Goal: Information Seeking & Learning: Learn about a topic

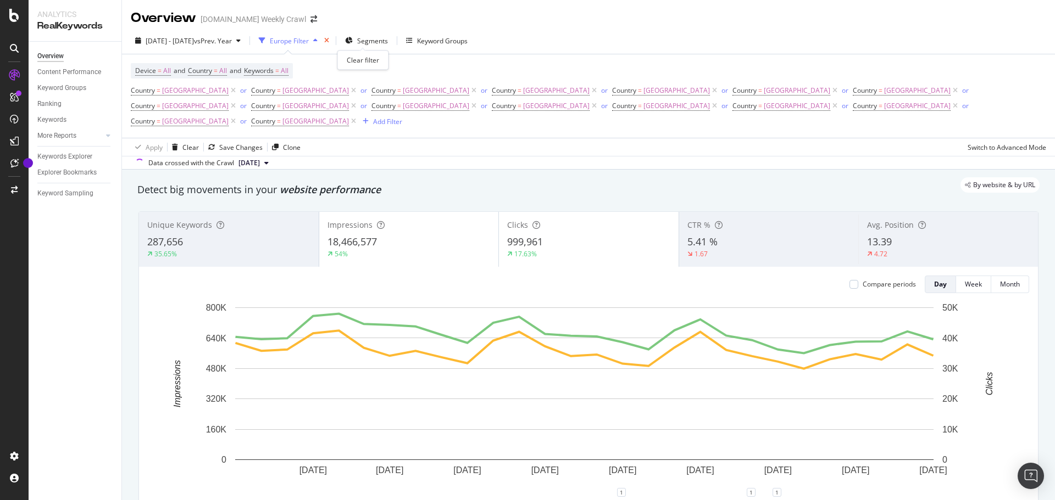
click at [329, 41] on icon "times" at bounding box center [326, 40] width 5 height 7
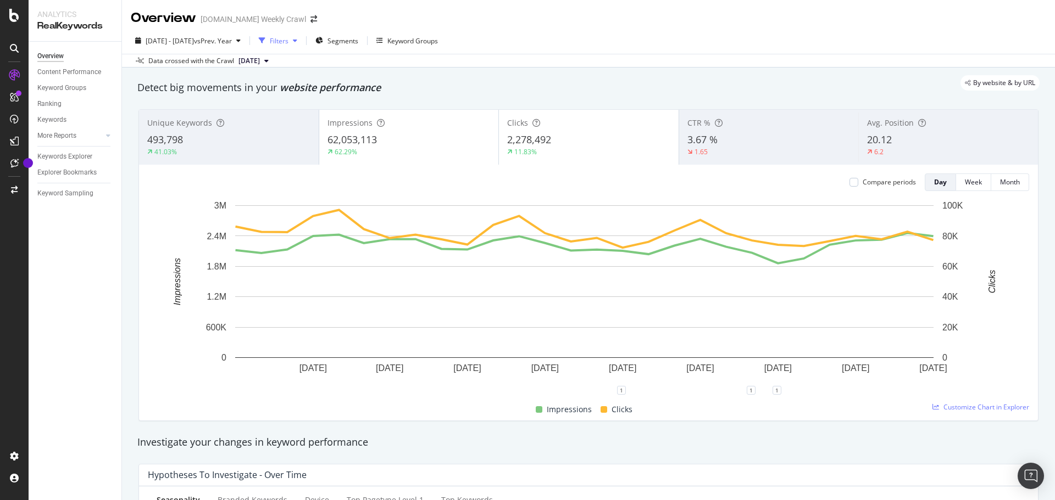
click at [288, 40] on div "Filters" at bounding box center [279, 40] width 19 height 9
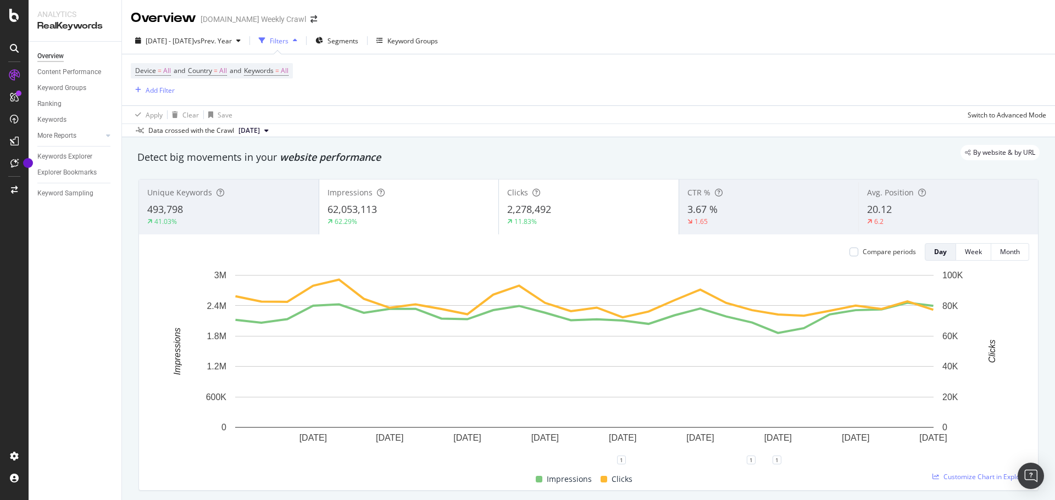
click at [288, 42] on div "Filters" at bounding box center [279, 40] width 19 height 9
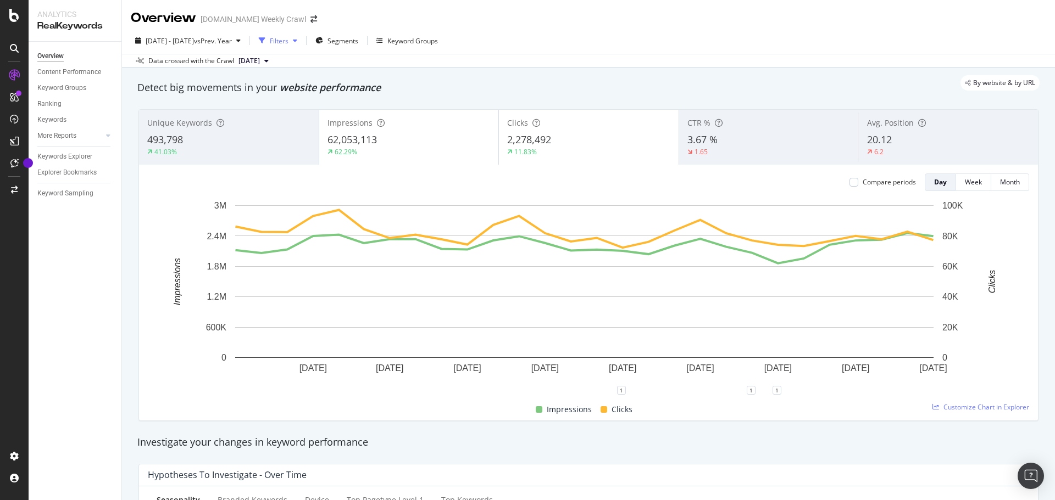
click at [288, 42] on div "Filters" at bounding box center [279, 40] width 19 height 9
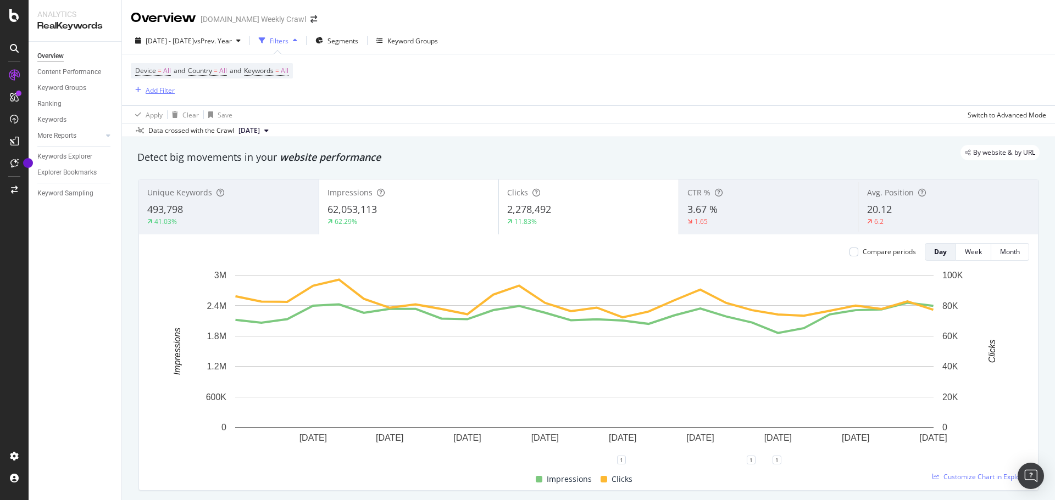
click at [172, 90] on div "Add Filter" at bounding box center [160, 90] width 29 height 9
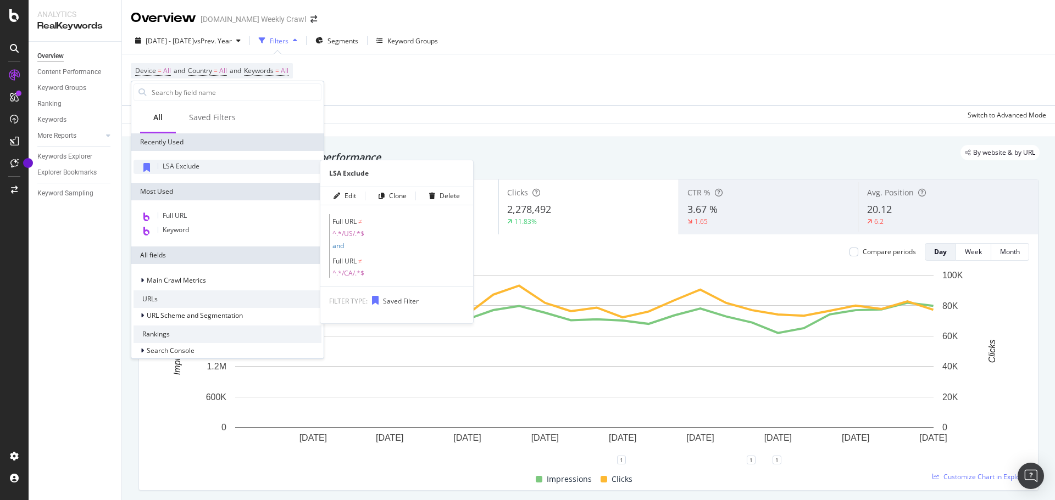
click at [189, 167] on span "LSA Exclude" at bounding box center [181, 165] width 37 height 9
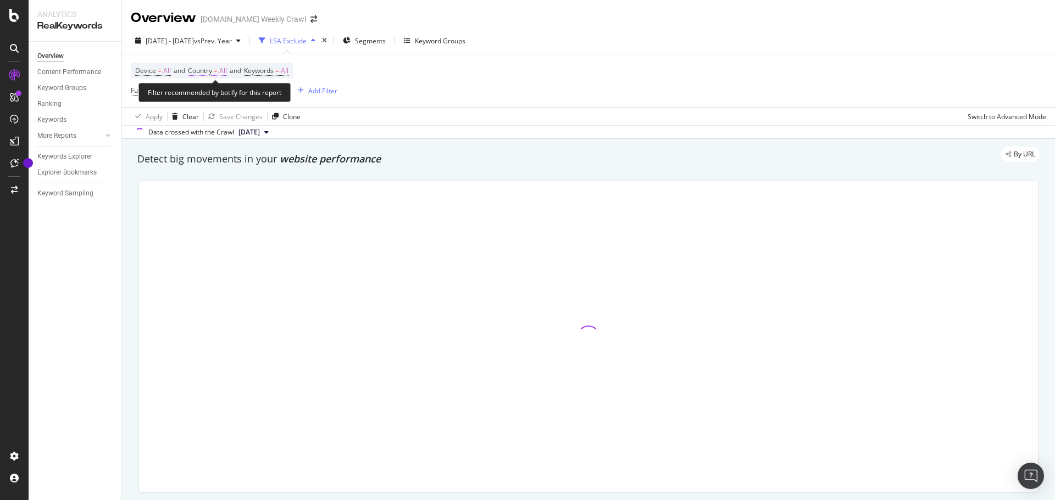
click at [224, 73] on span "All" at bounding box center [223, 70] width 8 height 15
click at [218, 99] on div "All" at bounding box center [260, 97] width 121 height 18
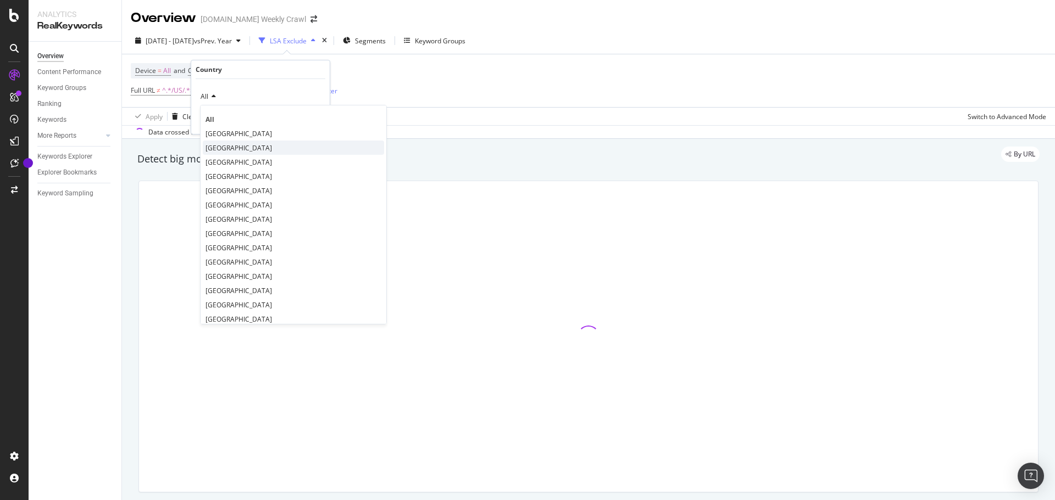
click at [235, 147] on span "[GEOGRAPHIC_DATA]" at bounding box center [238, 147] width 66 height 9
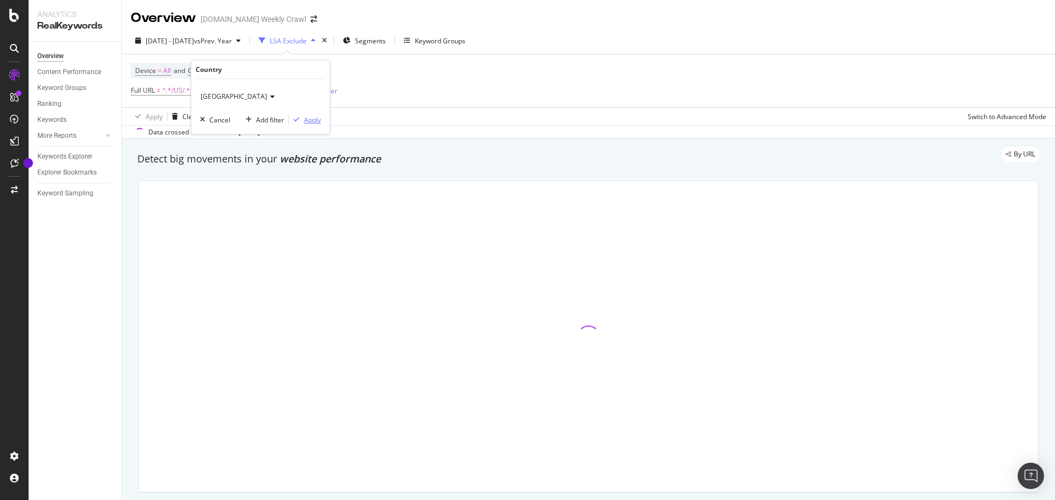
click at [314, 119] on div "Apply" at bounding box center [312, 119] width 17 height 9
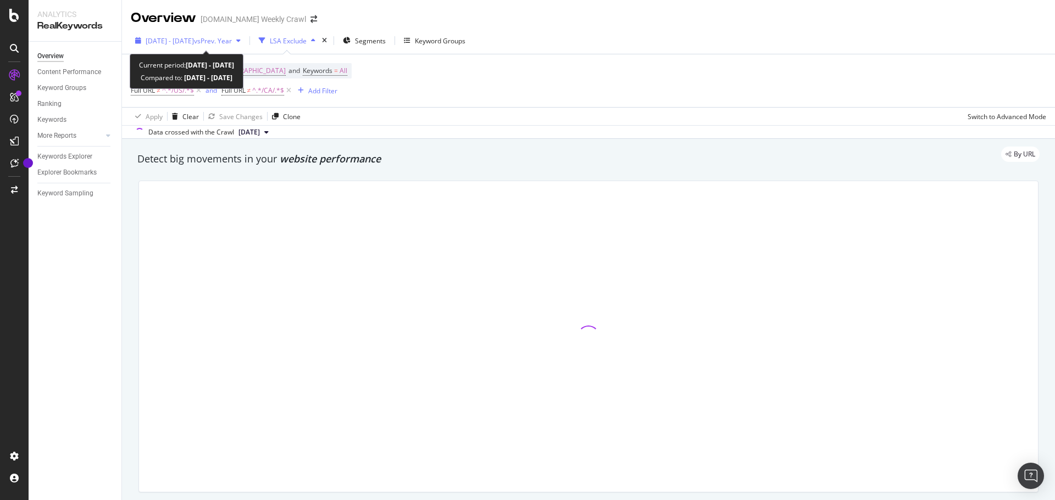
click at [241, 42] on icon "button" at bounding box center [238, 40] width 4 height 7
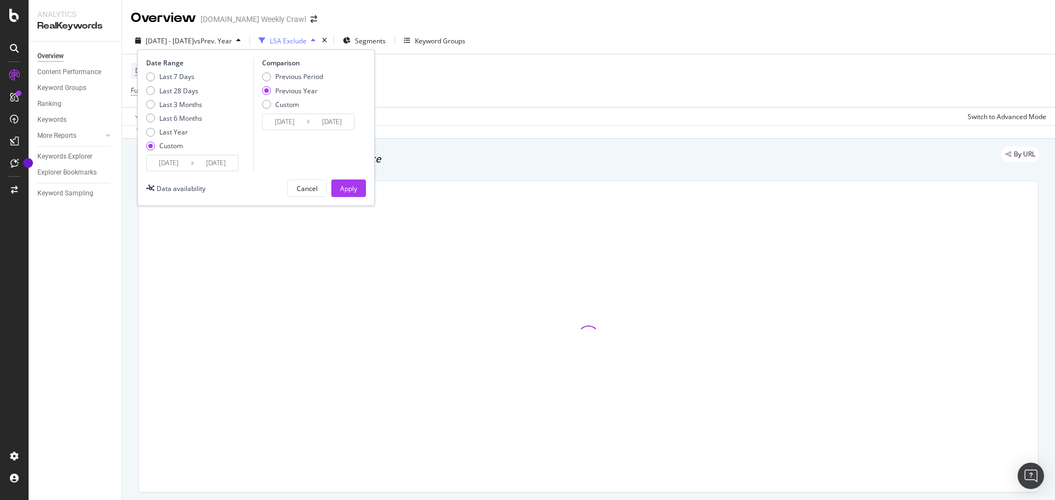
click at [183, 159] on input "[DATE]" at bounding box center [169, 162] width 44 height 15
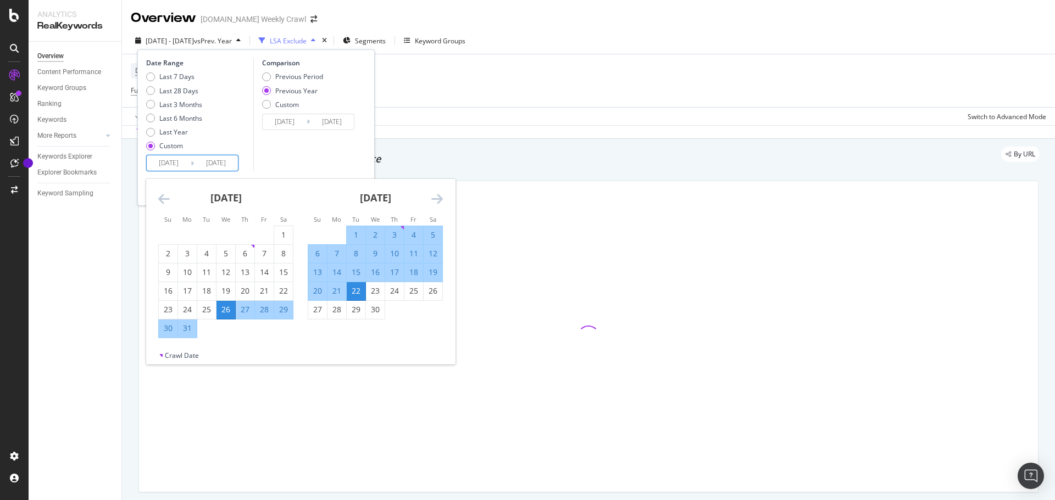
click at [442, 194] on icon "Move forward to switch to the next month." at bounding box center [437, 198] width 12 height 13
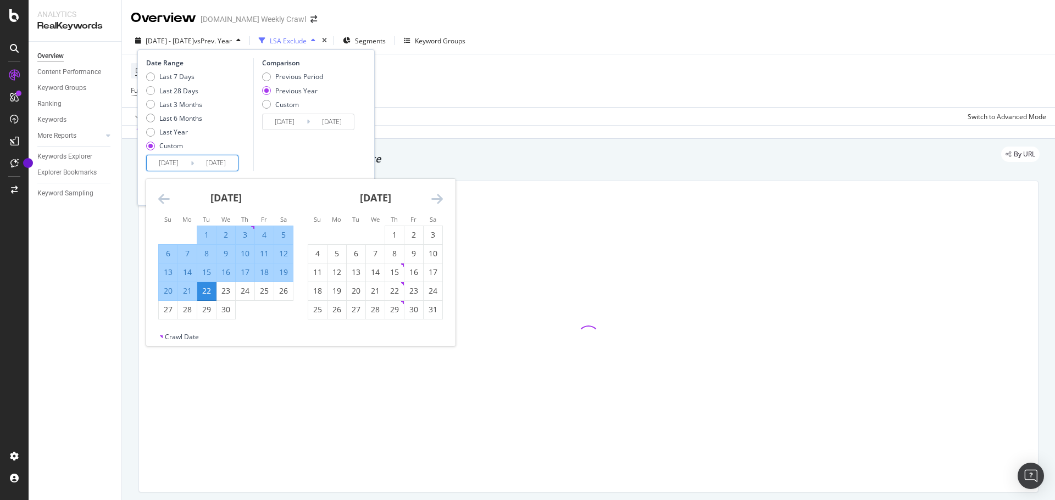
click at [442, 194] on icon "Move forward to switch to the next month." at bounding box center [437, 198] width 12 height 13
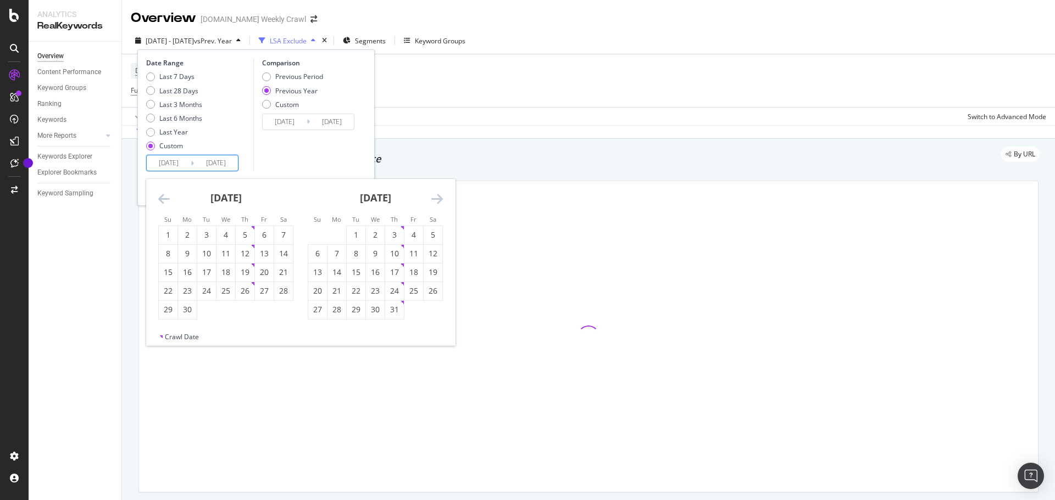
click at [442, 194] on icon "Move forward to switch to the next month." at bounding box center [437, 198] width 12 height 13
click at [333, 242] on div "1" at bounding box center [336, 235] width 19 height 18
type input "[DATE]"
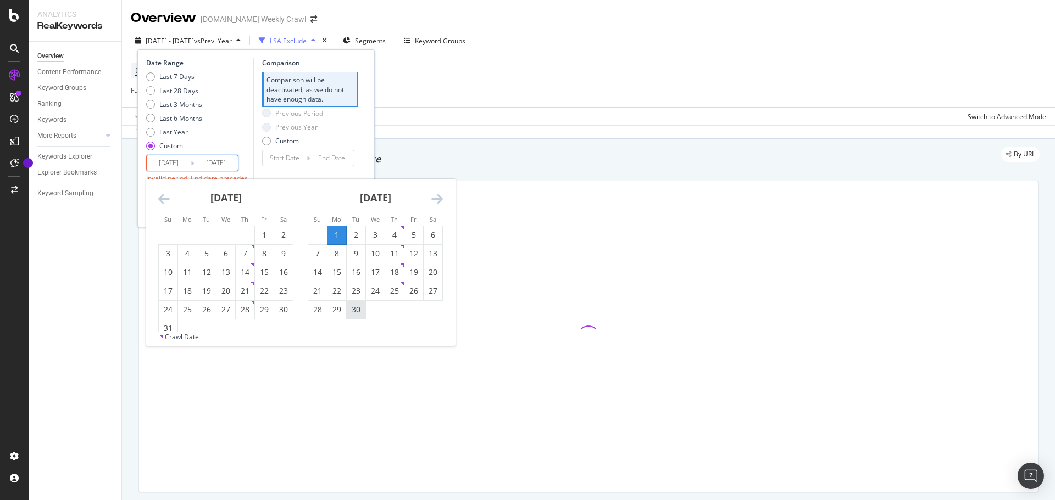
click at [356, 314] on div "30" at bounding box center [356, 309] width 19 height 11
type input "[DATE]"
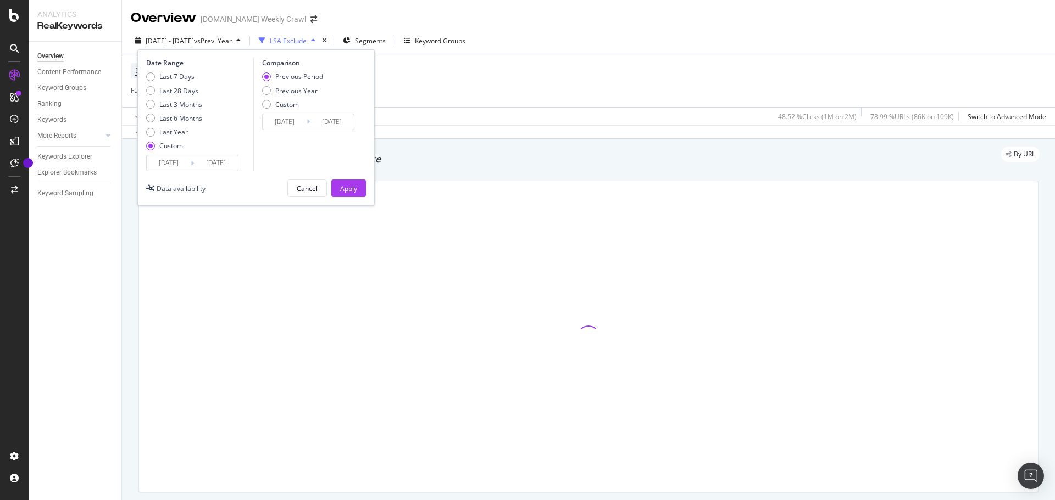
click at [289, 120] on input "[DATE]" at bounding box center [285, 121] width 44 height 15
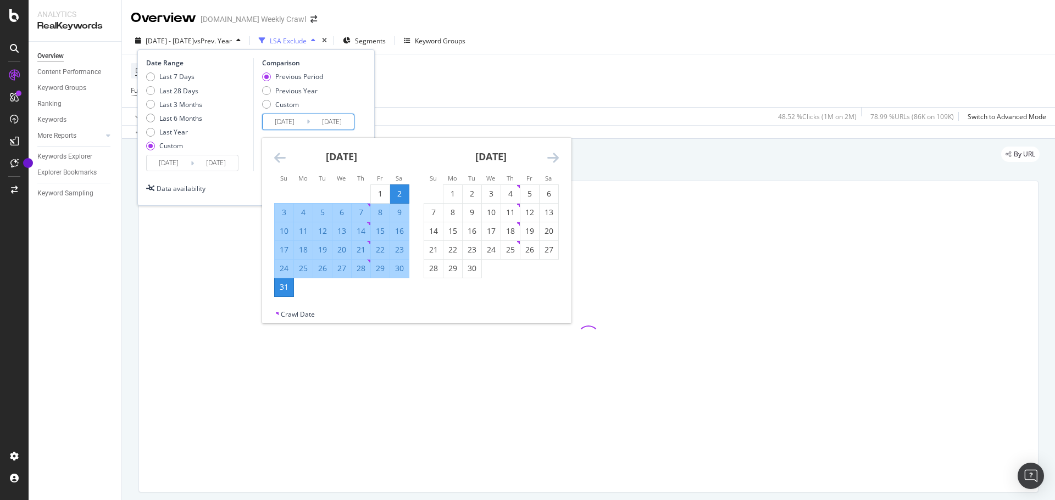
click at [280, 158] on icon "Move backward to switch to the previous month." at bounding box center [280, 157] width 12 height 13
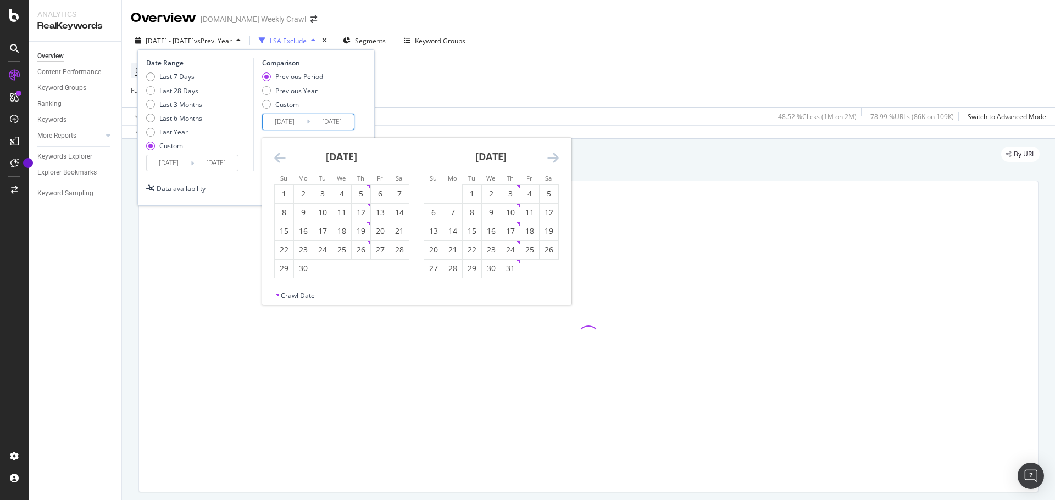
click at [280, 158] on icon "Move backward to switch to the previous month." at bounding box center [280, 157] width 12 height 13
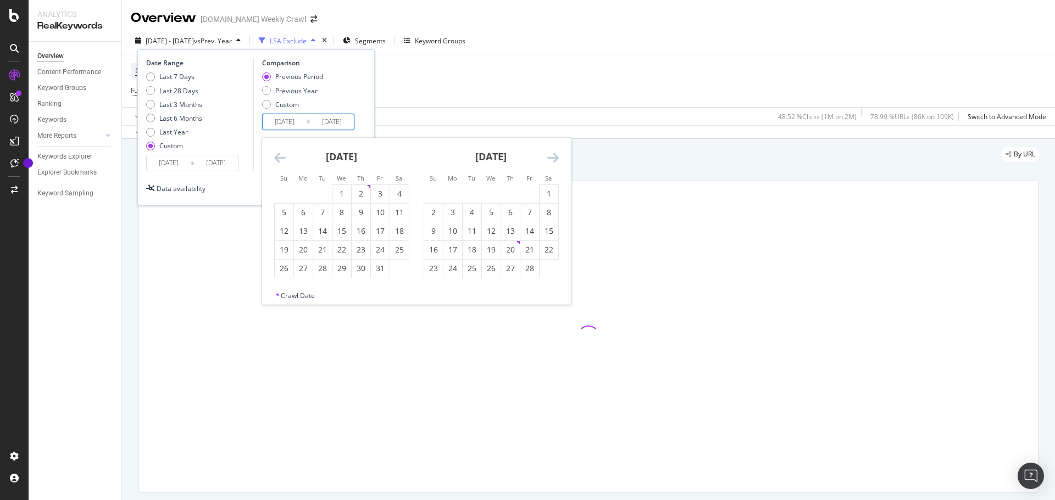
click at [280, 158] on icon "Move backward to switch to the previous month." at bounding box center [280, 157] width 12 height 13
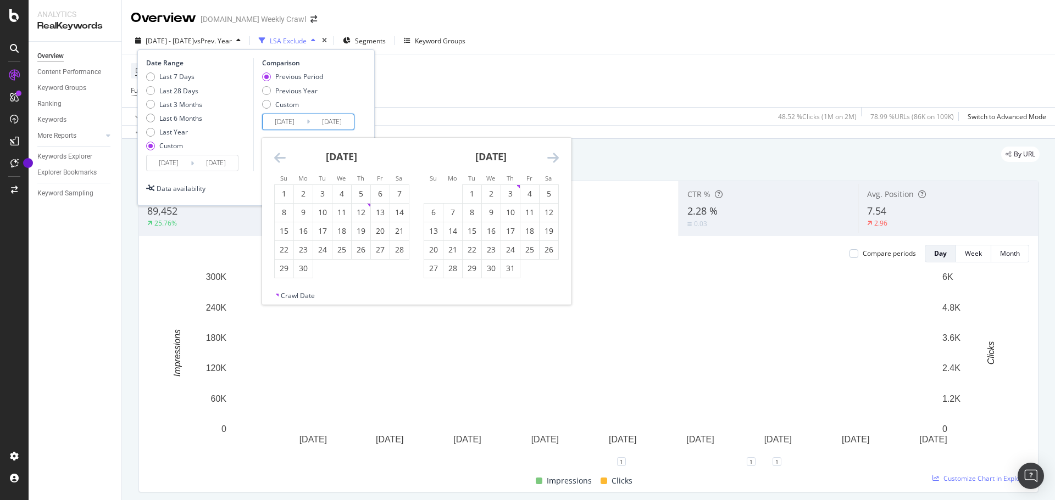
click at [280, 158] on icon "Move backward to switch to the previous month." at bounding box center [280, 157] width 12 height 13
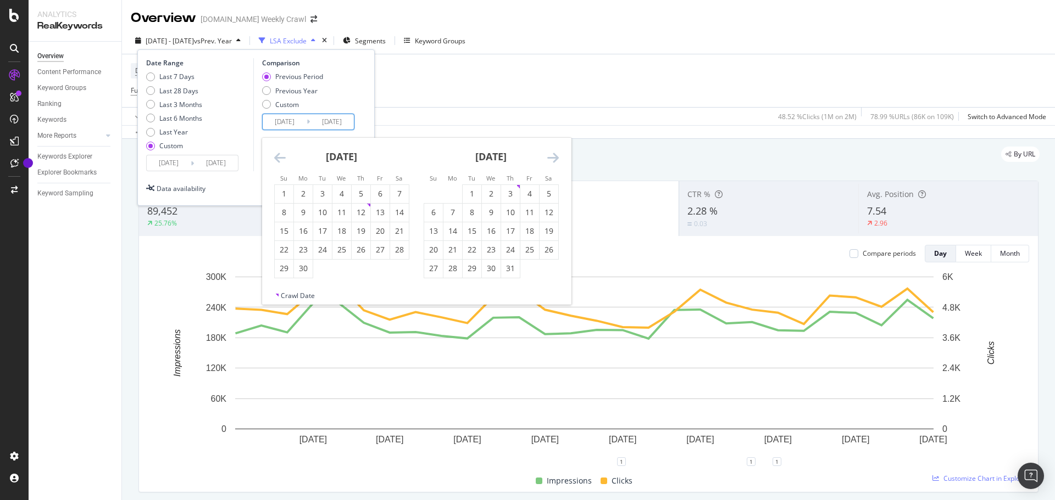
click at [280, 158] on icon "Move backward to switch to the previous month." at bounding box center [280, 157] width 12 height 13
click at [557, 157] on icon "Move forward to switch to the next month." at bounding box center [553, 157] width 12 height 13
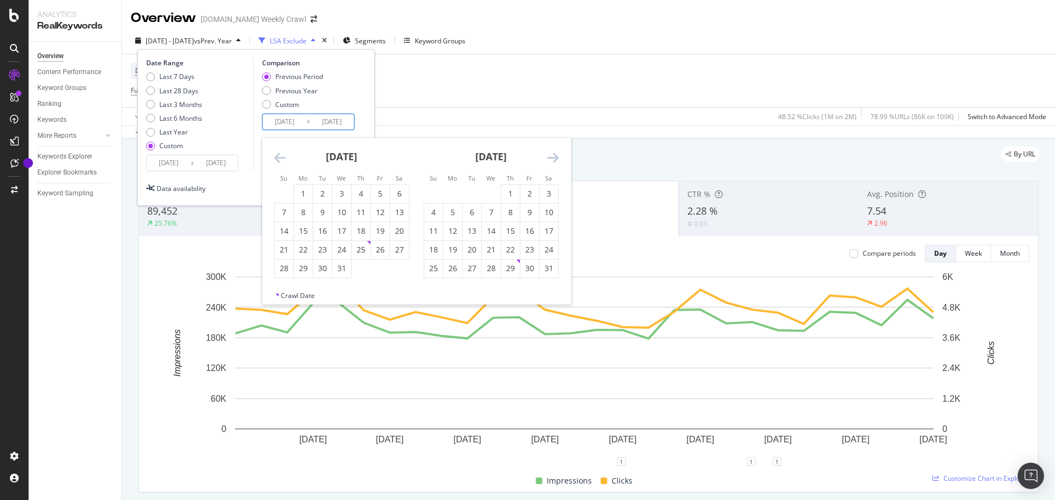
click at [557, 157] on icon "Move forward to switch to the next month." at bounding box center [553, 157] width 12 height 13
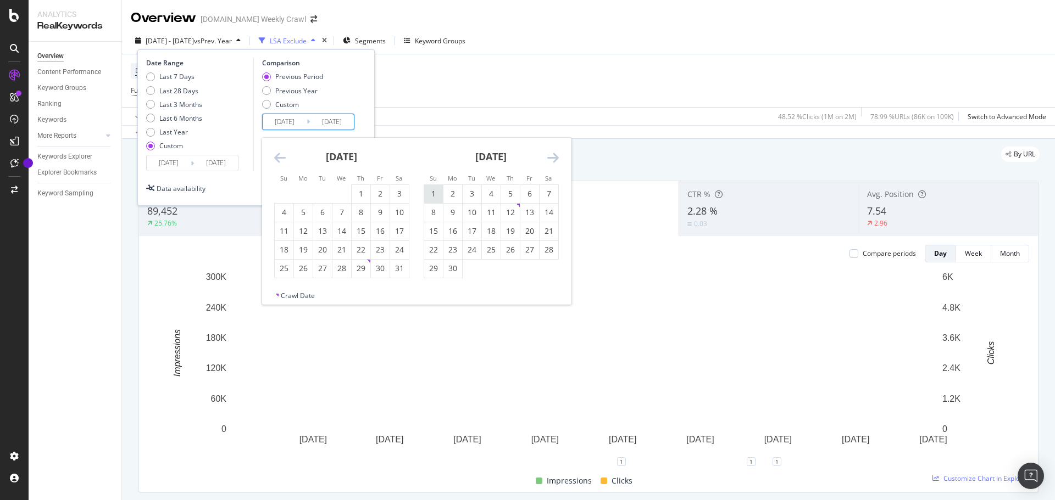
click at [436, 193] on div "1" at bounding box center [433, 193] width 19 height 11
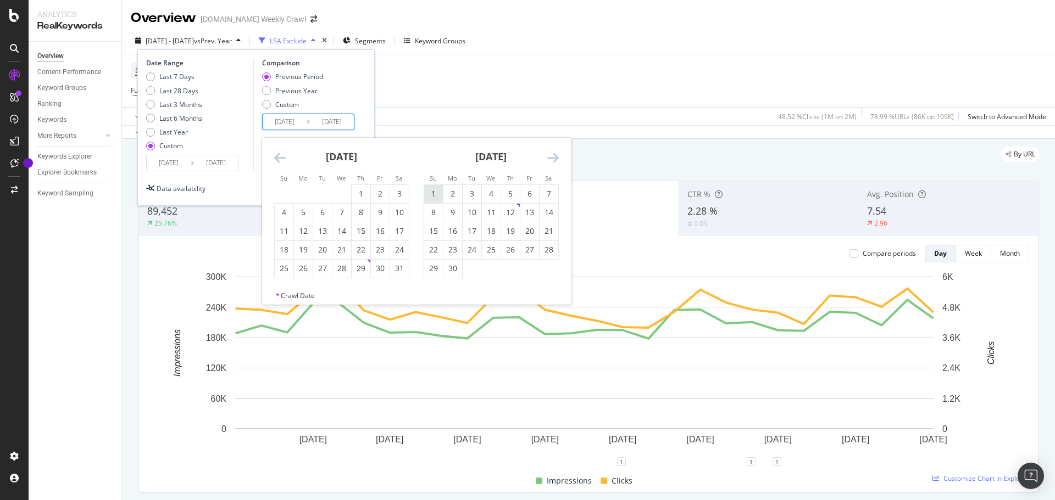
type input "[DATE]"
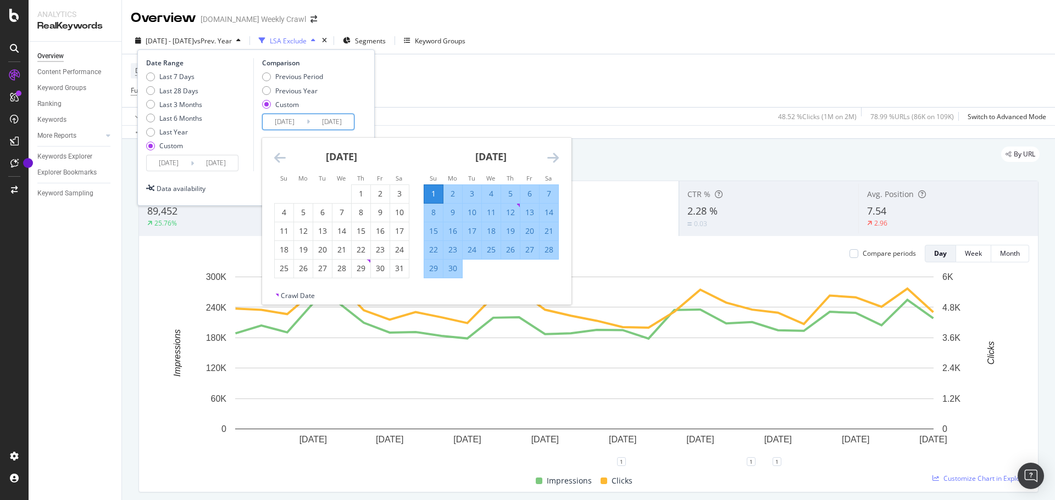
click at [454, 268] on div "30" at bounding box center [452, 268] width 19 height 11
type input "[DATE]"
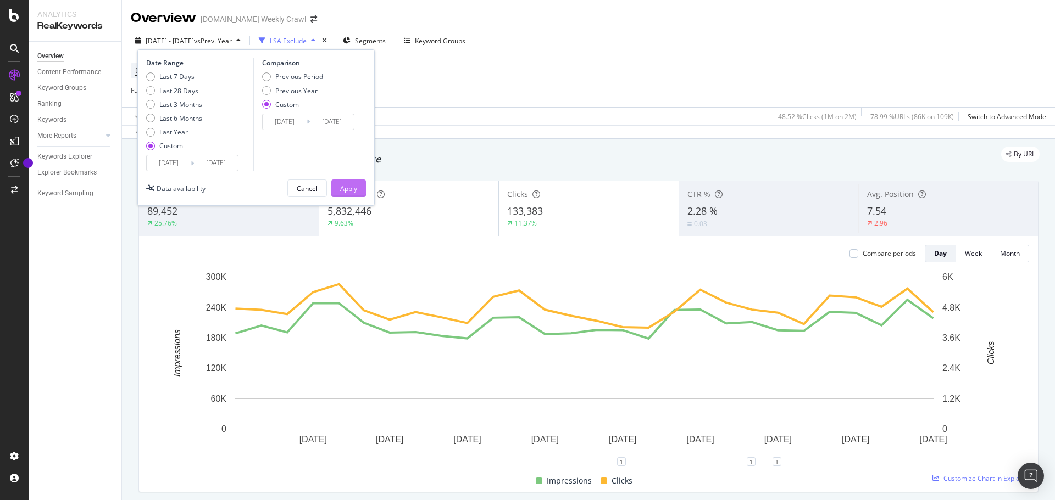
click at [345, 185] on div "Apply" at bounding box center [348, 188] width 17 height 9
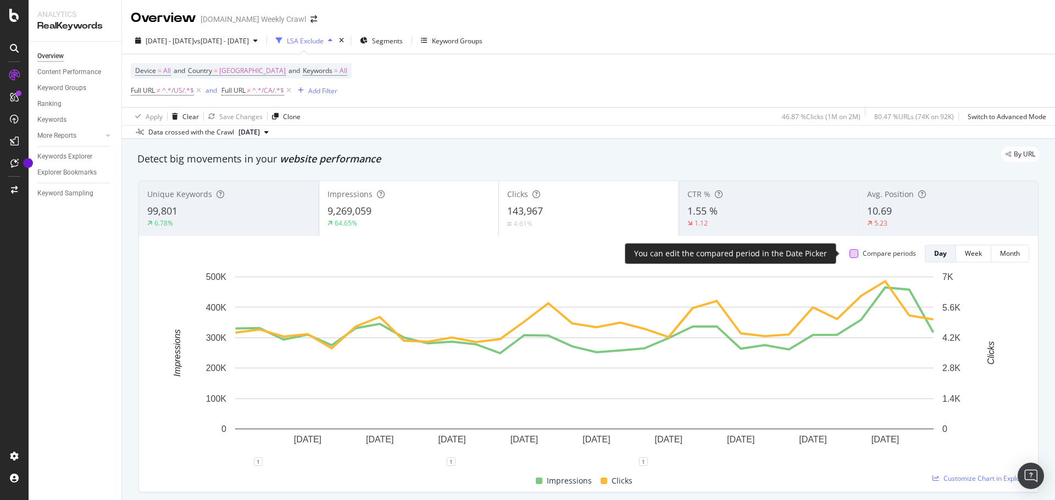
click at [849, 255] on div at bounding box center [853, 253] width 9 height 9
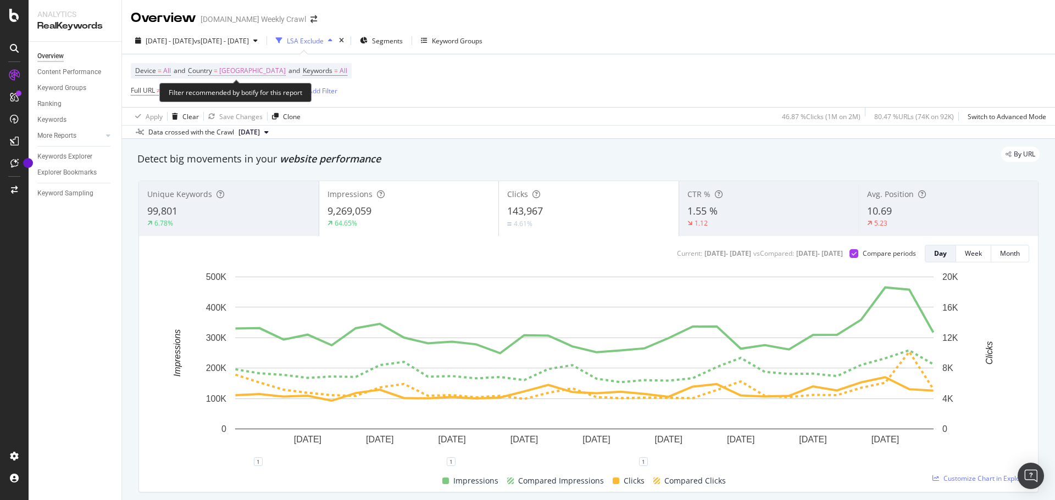
click at [263, 72] on span "[GEOGRAPHIC_DATA]" at bounding box center [252, 70] width 66 height 15
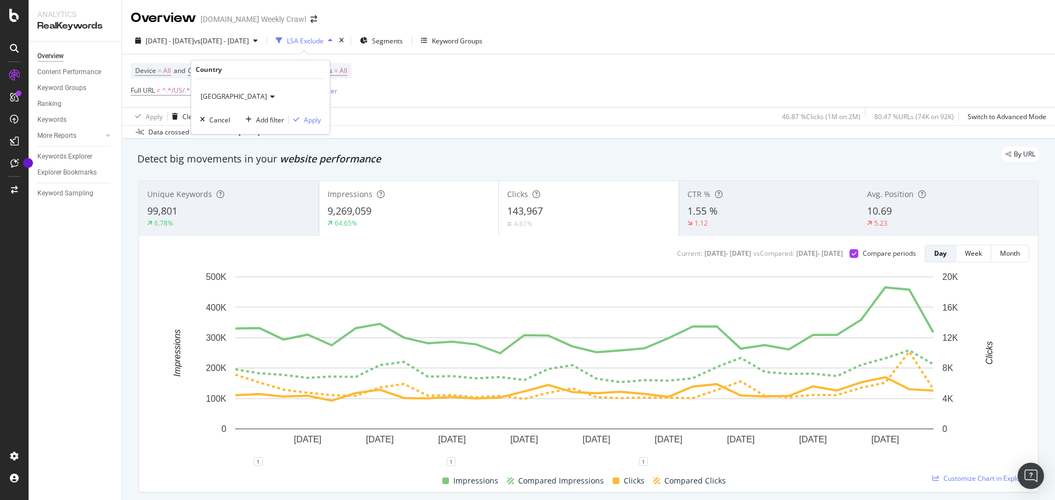
click at [248, 96] on span "[GEOGRAPHIC_DATA]" at bounding box center [233, 96] width 66 height 9
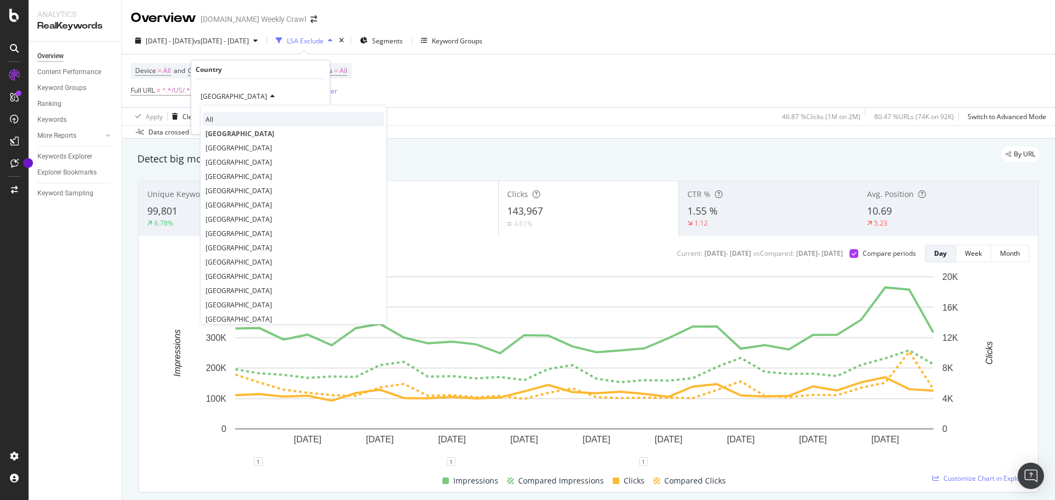
click at [215, 118] on div "All" at bounding box center [293, 119] width 181 height 14
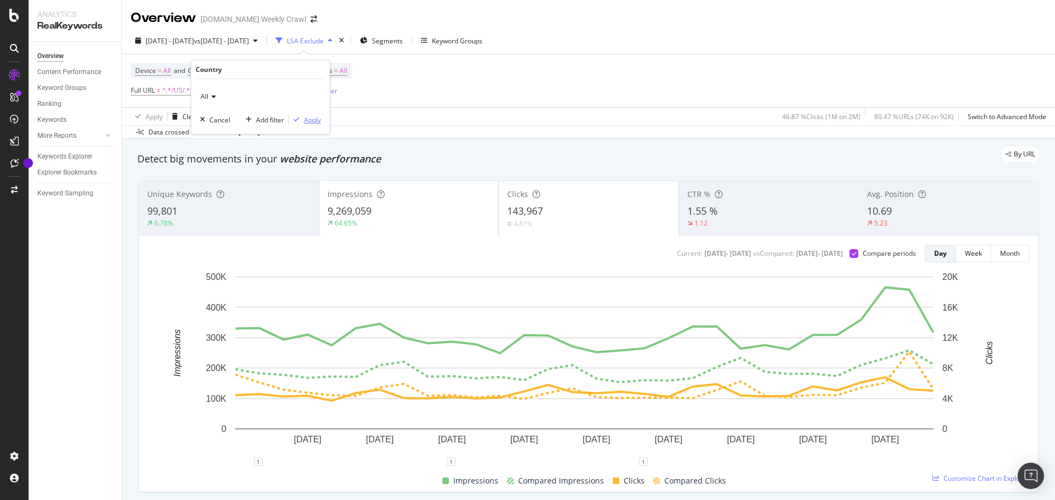
click at [314, 115] on div "Apply" at bounding box center [312, 119] width 17 height 9
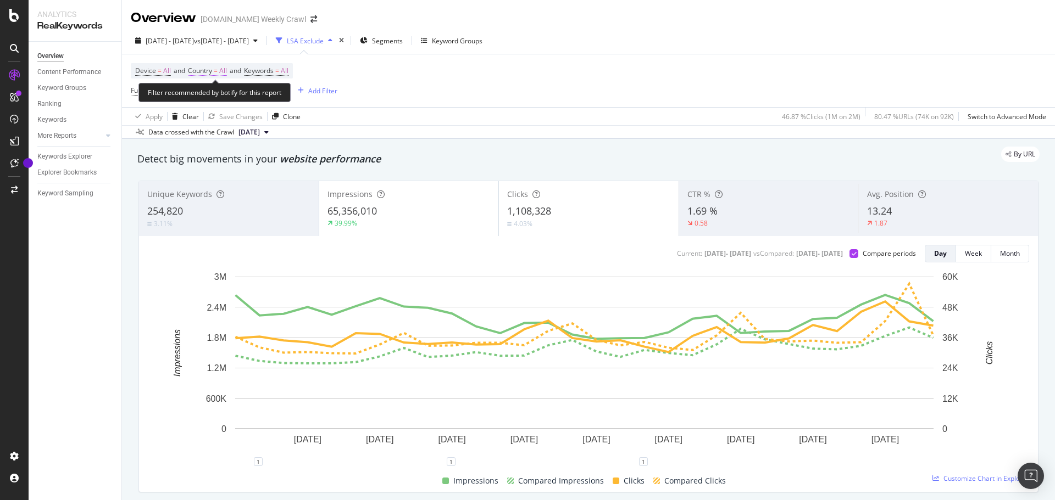
click at [226, 73] on span "All" at bounding box center [223, 70] width 8 height 15
click at [208, 93] on span "All" at bounding box center [204, 96] width 8 height 9
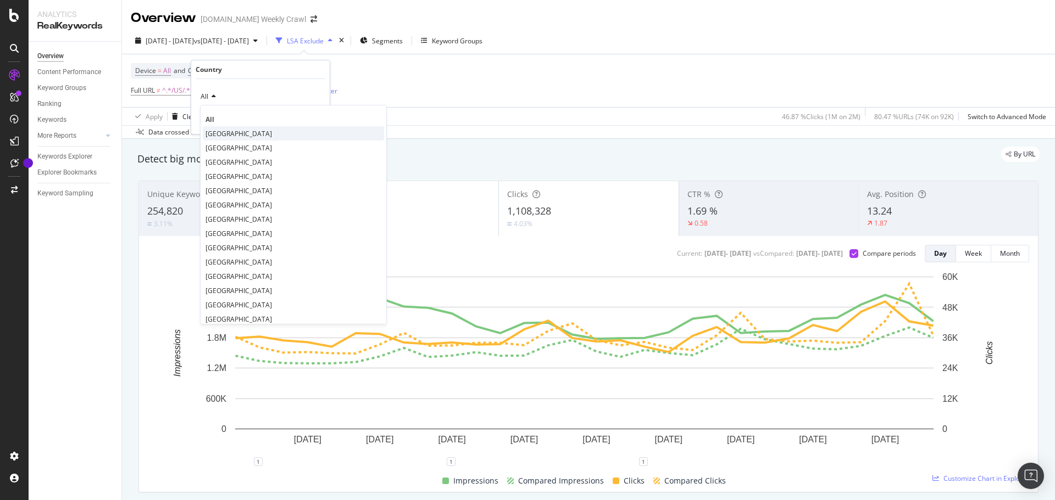
click at [217, 135] on span "[GEOGRAPHIC_DATA]" at bounding box center [238, 133] width 66 height 9
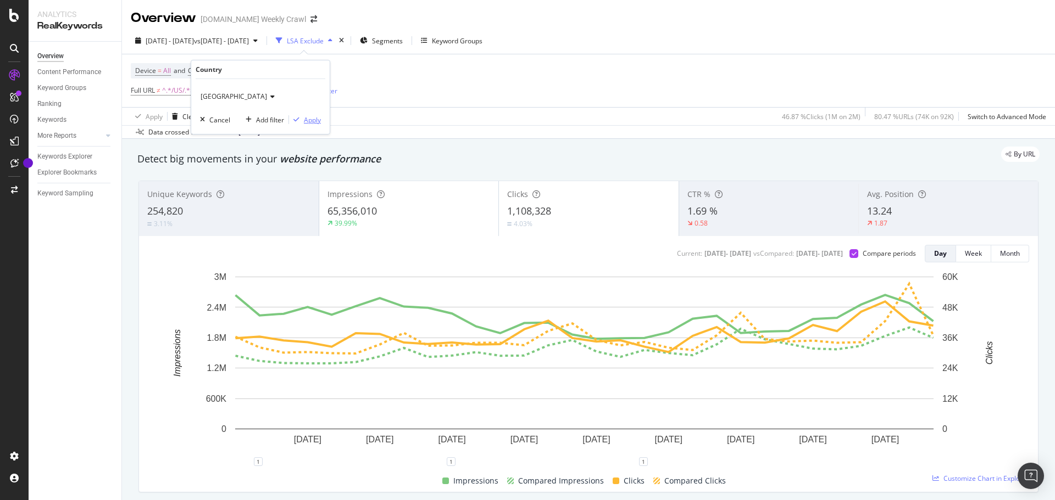
click at [311, 118] on div "Apply" at bounding box center [312, 119] width 17 height 9
